Goal: Check status: Check status

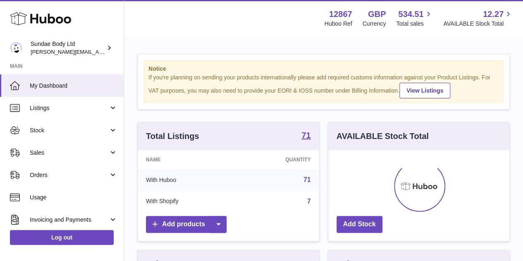
scroll to position [129, 181]
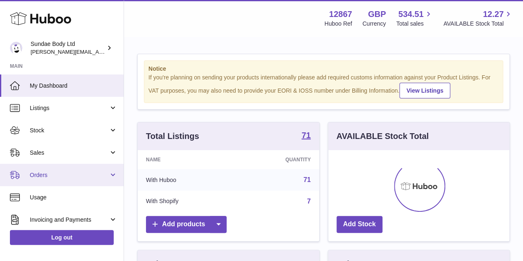
click at [43, 178] on span "Orders" at bounding box center [69, 175] width 79 height 8
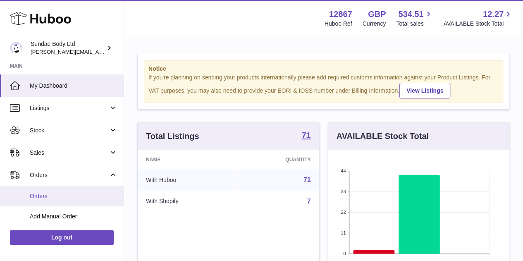
click at [47, 191] on link "Orders" at bounding box center [62, 196] width 124 height 20
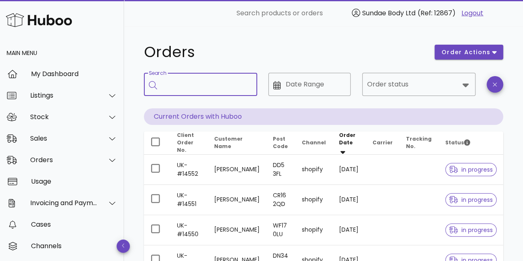
click at [190, 82] on input "Search" at bounding box center [206, 84] width 88 height 13
type input "*********"
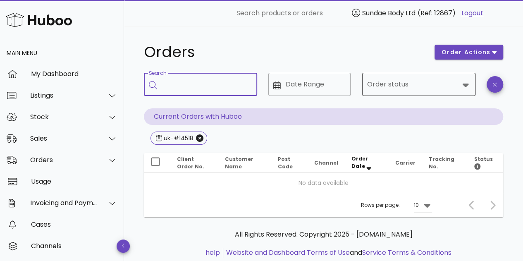
click at [469, 83] on icon at bounding box center [465, 85] width 10 height 10
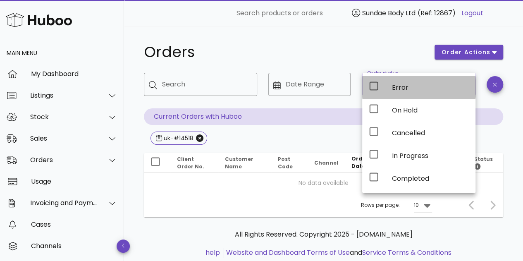
click at [389, 88] on div "Error" at bounding box center [418, 87] width 113 height 23
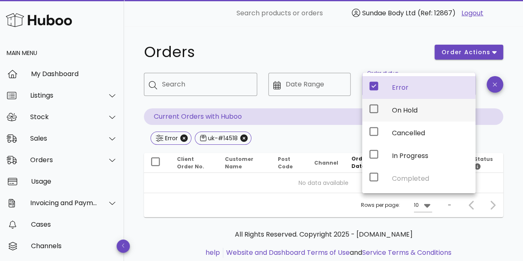
click at [388, 107] on div "On Hold" at bounding box center [418, 110] width 113 height 23
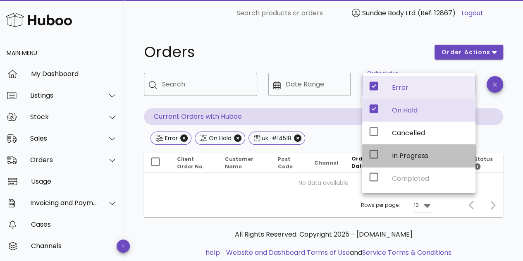
click at [386, 152] on div "In Progress" at bounding box center [418, 155] width 113 height 23
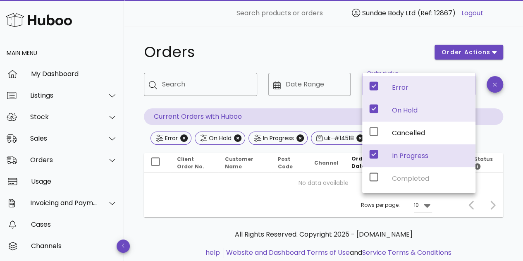
click at [377, 177] on div "Error On Hold Cancelled In Progress Completed" at bounding box center [418, 133] width 113 height 120
click at [401, 177] on div "Error On Hold Cancelled In Progress Completed" at bounding box center [418, 133] width 113 height 120
click at [398, 133] on div "Cancelled" at bounding box center [430, 133] width 77 height 8
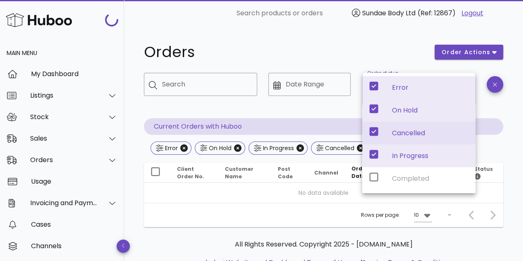
click at [398, 133] on div "Cancelled" at bounding box center [430, 133] width 77 height 8
click at [357, 148] on icon "Close" at bounding box center [360, 147] width 7 height 7
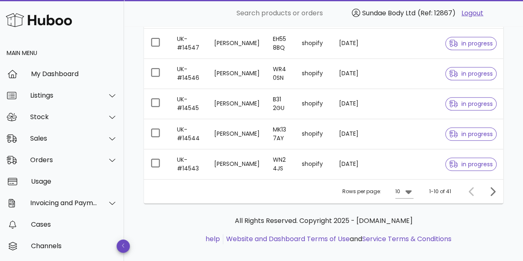
scroll to position [303, 0]
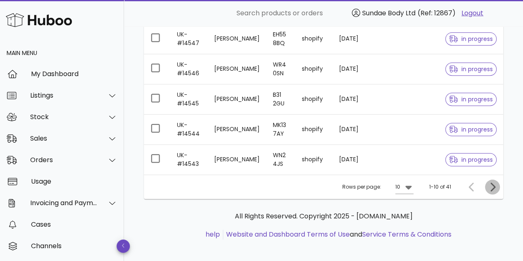
click at [492, 182] on icon "Next page" at bounding box center [492, 187] width 10 height 10
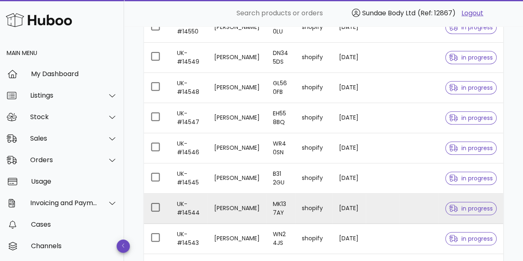
scroll to position [303, 0]
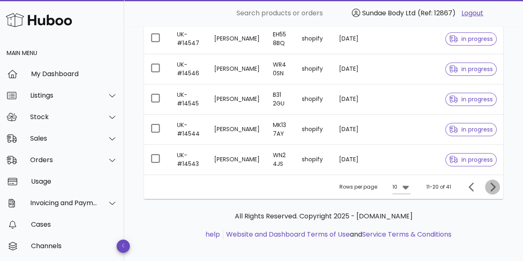
click at [493, 185] on icon "Next page" at bounding box center [492, 187] width 10 height 10
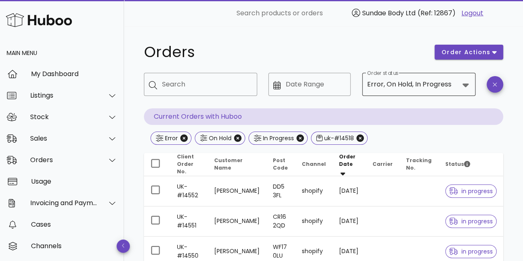
click at [460, 84] on icon at bounding box center [465, 85] width 10 height 10
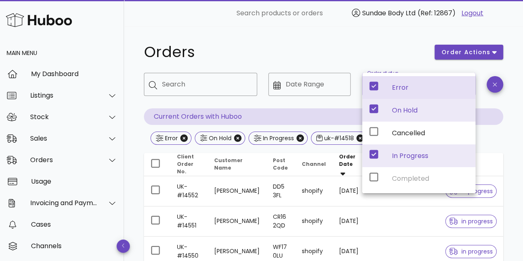
click at [374, 88] on icon at bounding box center [373, 86] width 9 height 9
click at [372, 177] on div "Error On Hold Cancelled In Progress Completed" at bounding box center [418, 133] width 113 height 120
click at [236, 138] on icon "Close" at bounding box center [237, 137] width 7 height 7
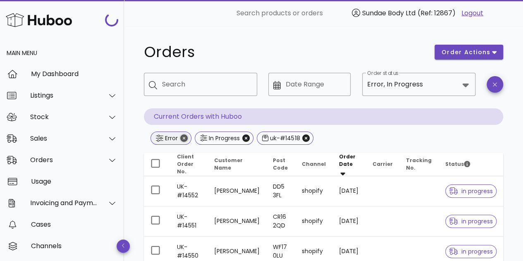
click at [181, 138] on icon "Close" at bounding box center [183, 137] width 7 height 7
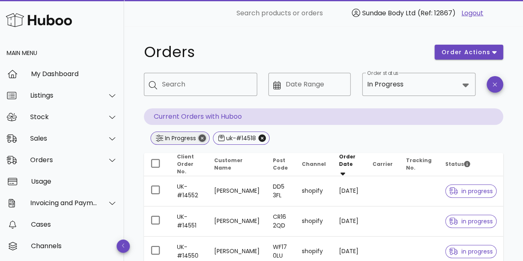
click at [204, 138] on icon "Close" at bounding box center [201, 137] width 7 height 7
click at [204, 138] on span "uk-#14518" at bounding box center [178, 137] width 57 height 13
click at [201, 136] on icon "Close" at bounding box center [199, 137] width 7 height 7
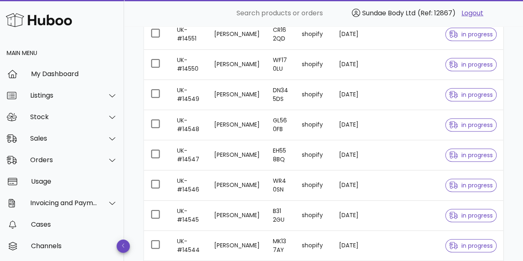
scroll to position [281, 0]
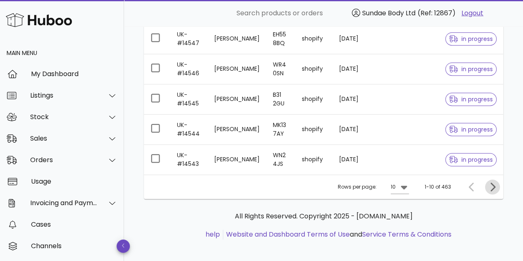
click at [492, 182] on icon "Next page" at bounding box center [492, 186] width 5 height 9
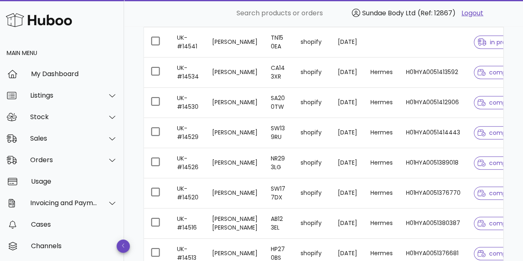
scroll to position [281, 0]
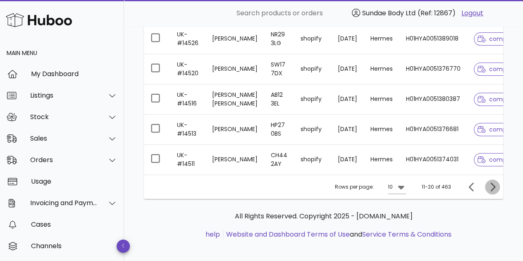
click at [494, 192] on icon "Next page" at bounding box center [492, 187] width 10 height 10
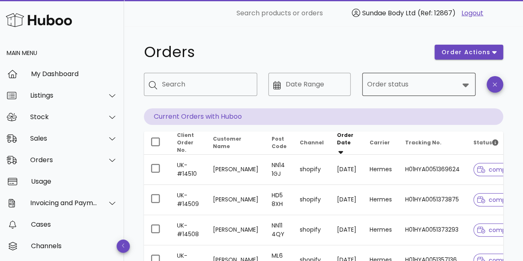
click at [462, 87] on icon at bounding box center [465, 85] width 10 height 10
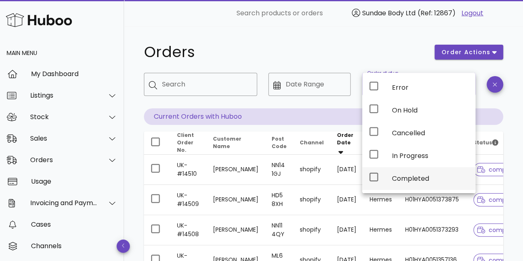
click at [392, 174] on div "Completed" at bounding box center [430, 178] width 77 height 8
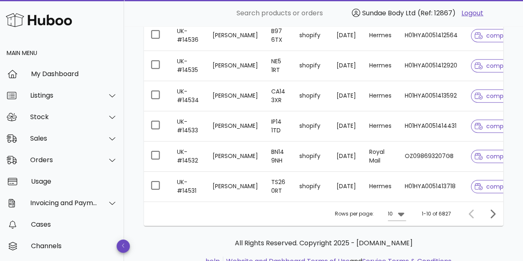
scroll to position [312, 0]
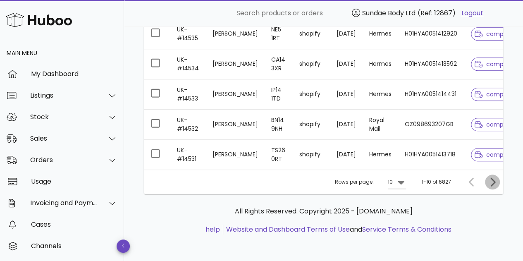
click at [492, 183] on icon "Next page" at bounding box center [492, 182] width 10 height 10
click at [492, 181] on icon "Next page" at bounding box center [492, 182] width 10 height 10
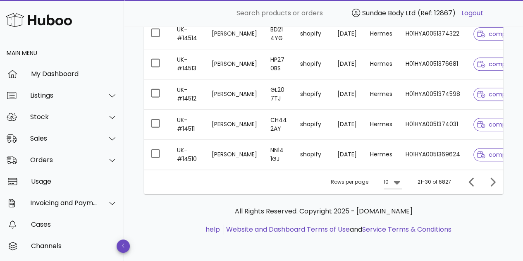
scroll to position [312, 0]
click at [492, 182] on icon "Next page" at bounding box center [492, 182] width 10 height 10
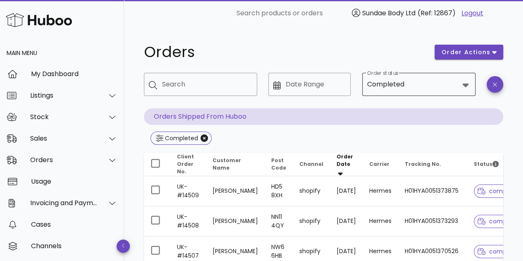
click at [460, 81] on icon at bounding box center [465, 85] width 10 height 10
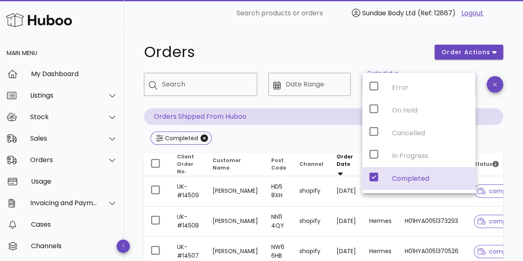
click at [372, 173] on icon at bounding box center [373, 177] width 9 height 9
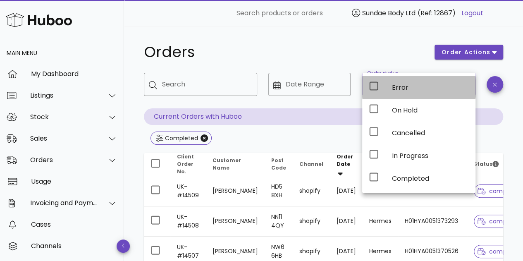
click at [373, 88] on icon at bounding box center [374, 86] width 10 height 10
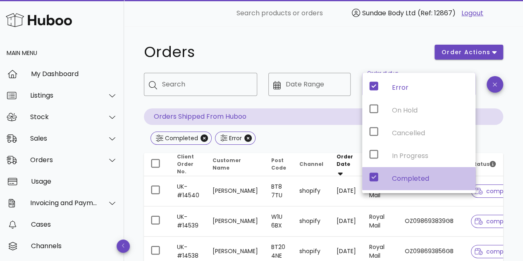
click at [373, 176] on icon at bounding box center [374, 177] width 10 height 10
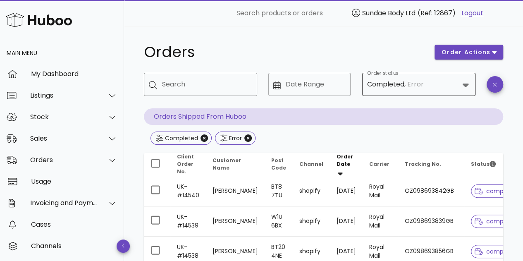
click at [466, 84] on icon at bounding box center [465, 85] width 6 height 4
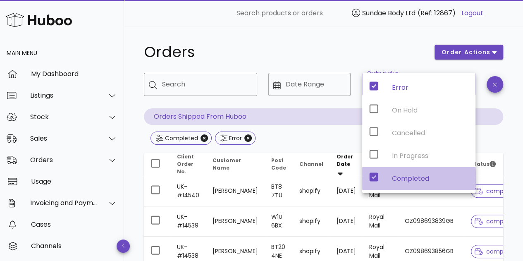
click at [371, 179] on icon at bounding box center [373, 177] width 9 height 9
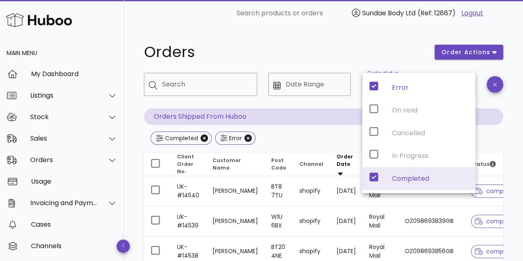
click at [374, 177] on icon at bounding box center [373, 177] width 9 height 9
click at [370, 107] on div "Error On Hold Cancelled In Progress Completed" at bounding box center [418, 133] width 113 height 120
click at [374, 111] on div "Error On Hold Cancelled In Progress Completed" at bounding box center [418, 133] width 113 height 120
click at [374, 85] on div "Error On Hold Cancelled In Progress Completed" at bounding box center [418, 133] width 113 height 120
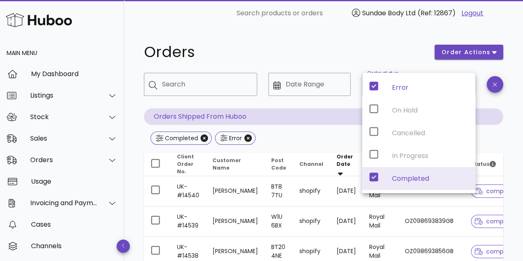
click at [348, 143] on div "Completed Error" at bounding box center [323, 138] width 359 height 15
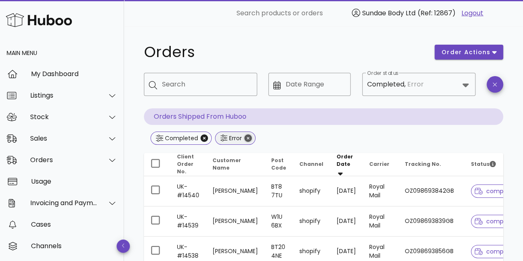
click at [245, 134] on icon "Close" at bounding box center [247, 137] width 7 height 7
click at [204, 139] on icon "Close" at bounding box center [203, 137] width 7 height 7
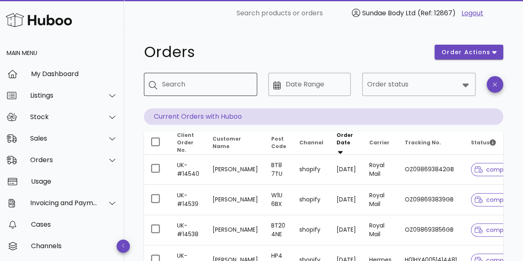
click at [192, 91] on div "Search" at bounding box center [206, 84] width 88 height 23
type input "*********"
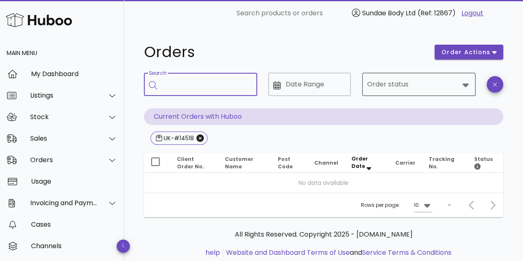
click at [462, 83] on icon at bounding box center [465, 85] width 10 height 10
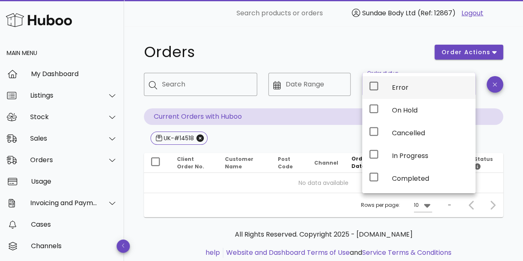
click at [398, 84] on div "Error" at bounding box center [430, 87] width 77 height 8
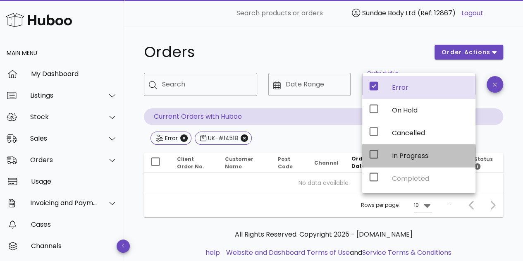
click at [372, 155] on icon at bounding box center [374, 154] width 10 height 10
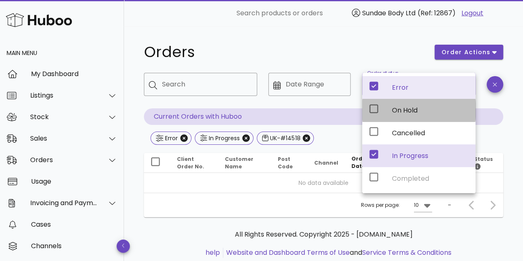
click at [376, 108] on icon at bounding box center [374, 109] width 10 height 10
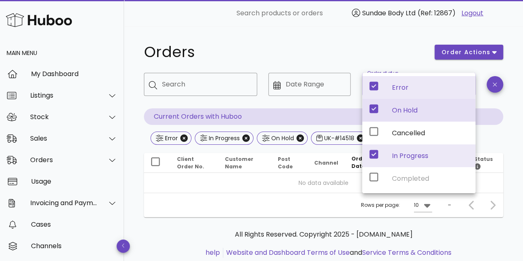
click at [346, 52] on h1 "Orders" at bounding box center [284, 52] width 281 height 15
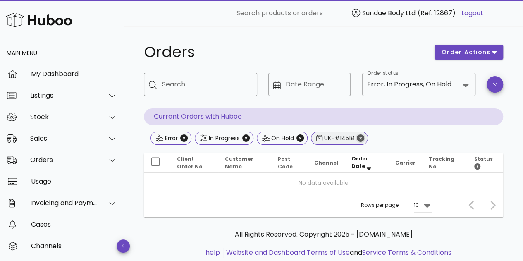
click at [360, 139] on icon "Close" at bounding box center [360, 137] width 7 height 7
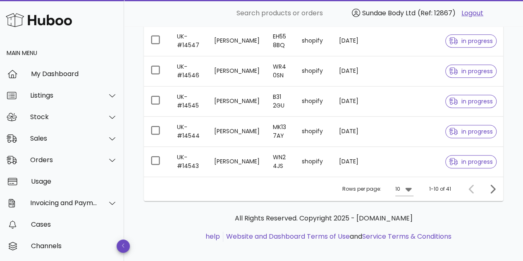
scroll to position [303, 0]
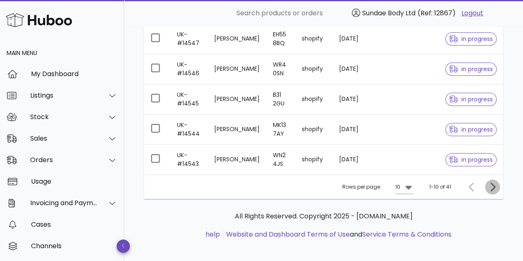
click at [493, 182] on icon "Next page" at bounding box center [492, 187] width 10 height 10
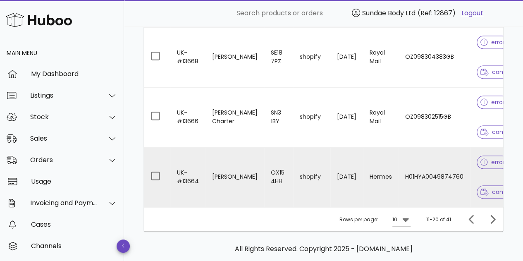
scroll to position [610, 0]
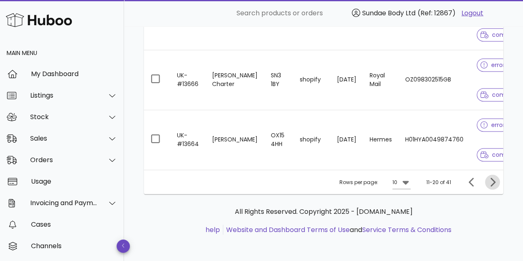
click at [491, 182] on icon "Next page" at bounding box center [492, 182] width 10 height 10
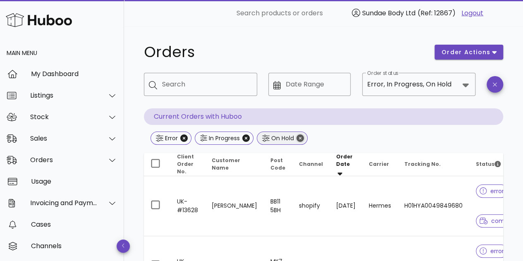
click at [298, 138] on icon "Close" at bounding box center [299, 137] width 7 height 7
click at [247, 141] on icon "Close" at bounding box center [245, 137] width 7 height 7
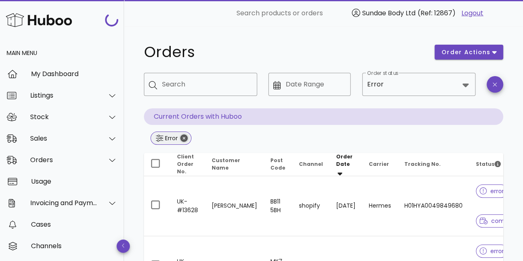
click at [185, 138] on icon "Close" at bounding box center [183, 137] width 7 height 7
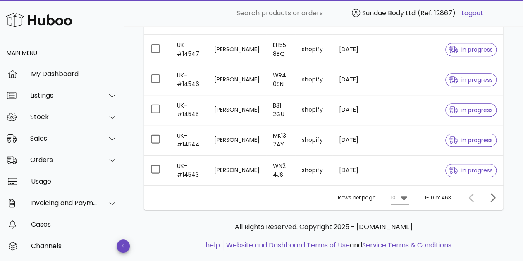
scroll to position [281, 0]
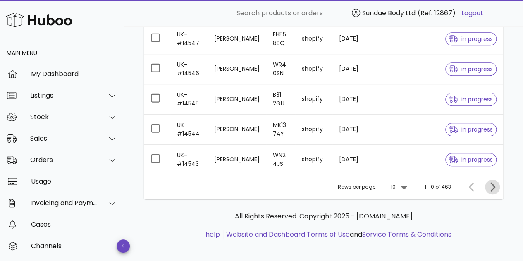
click at [494, 183] on icon "Next page" at bounding box center [492, 187] width 10 height 10
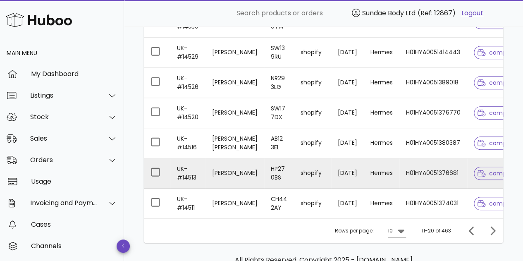
scroll to position [240, 0]
